Goal: Check status: Check status

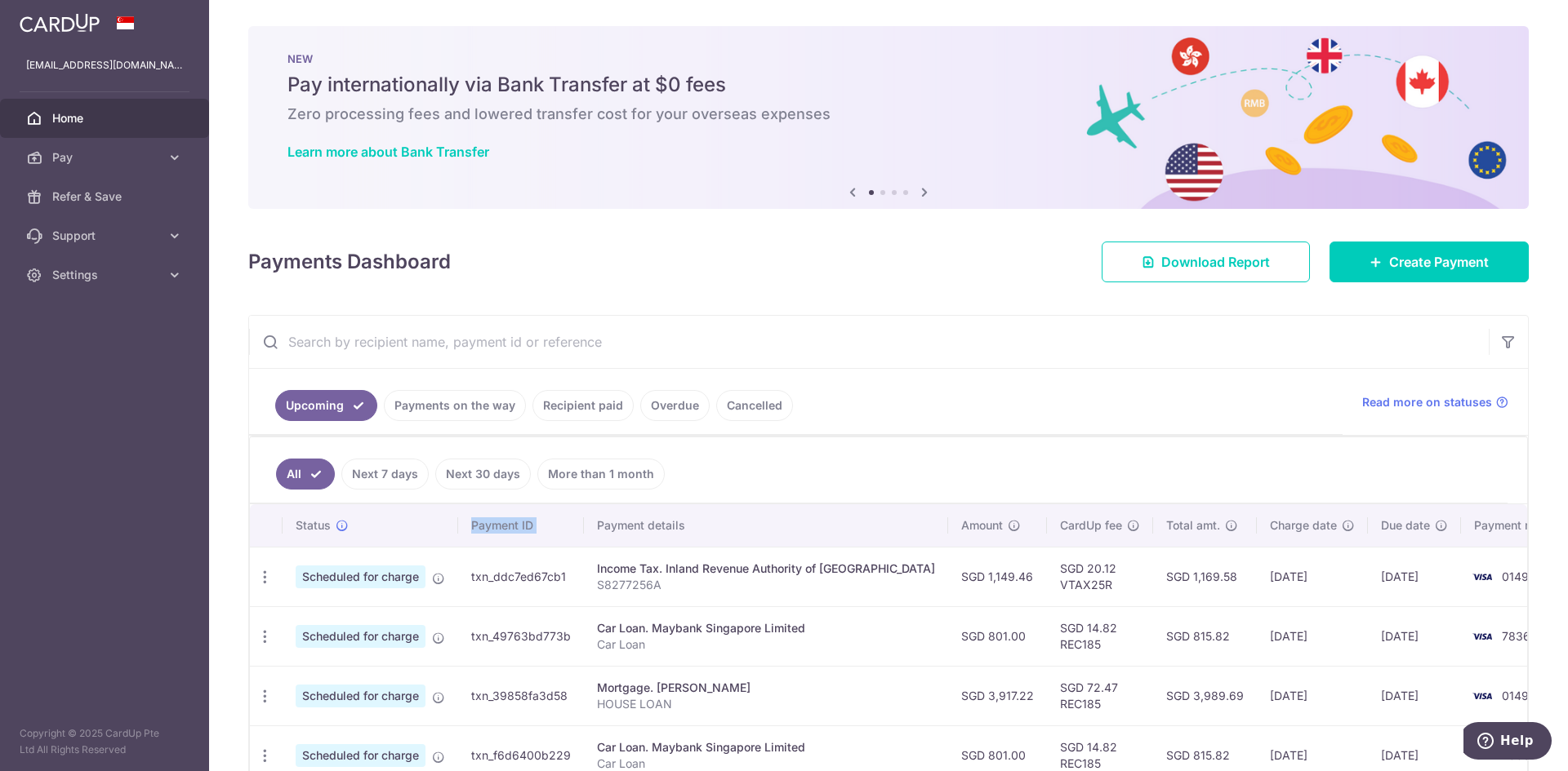
scroll to position [271, 0]
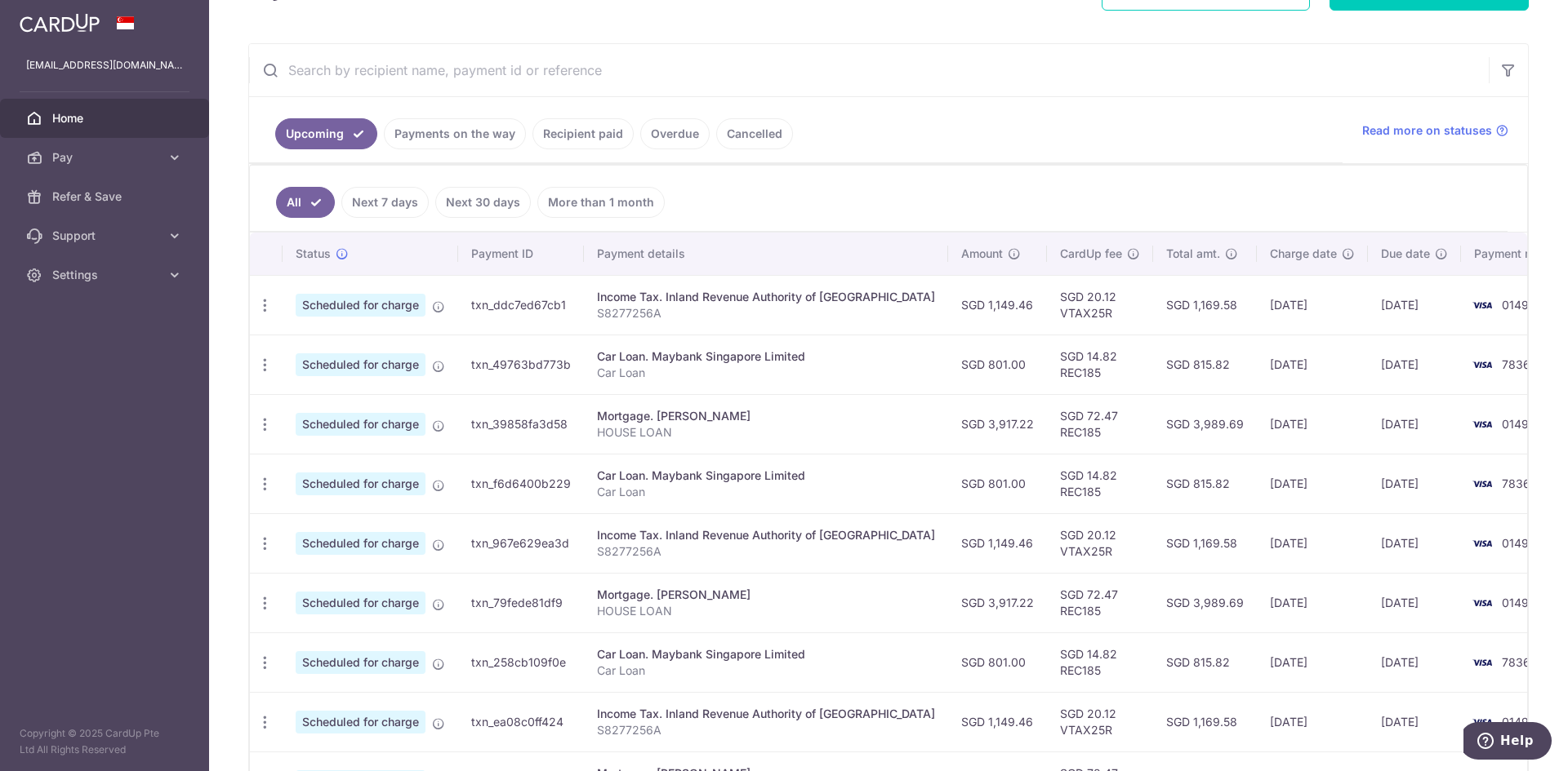
click at [521, 309] on td "txn_ddc7ed67cb1" at bounding box center [520, 304] width 126 height 60
click at [521, 365] on td "txn_49763bd773b" at bounding box center [520, 364] width 126 height 60
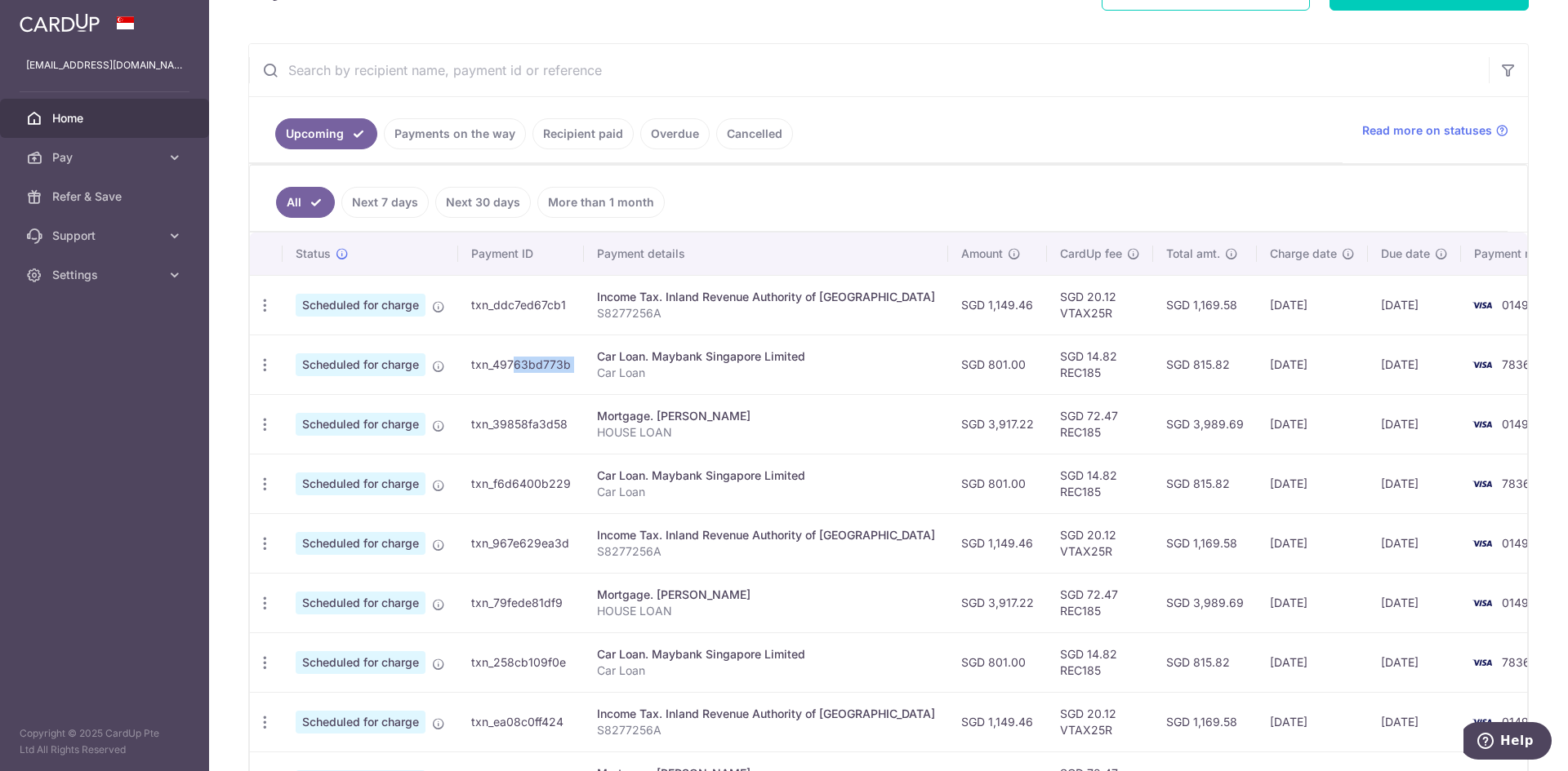
click at [521, 365] on td "txn_49763bd773b" at bounding box center [520, 364] width 126 height 60
click at [489, 423] on td "txn_39858fa3d58" at bounding box center [520, 424] width 126 height 60
